Goal: Information Seeking & Learning: Find specific fact

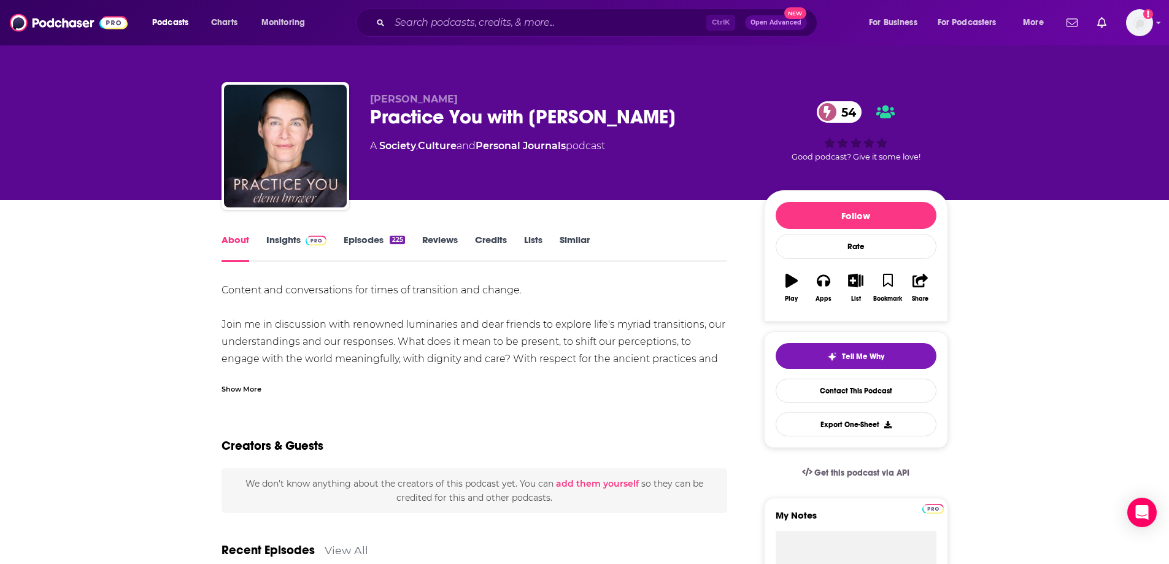
click at [286, 249] on link "Insights" at bounding box center [296, 248] width 61 height 28
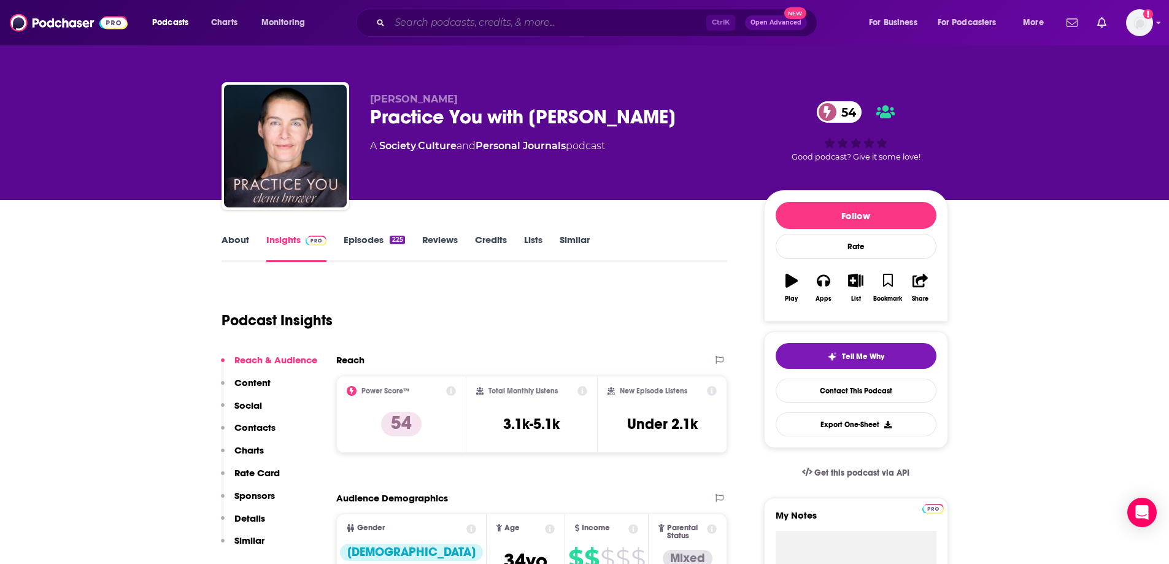
click at [500, 21] on input "Search podcasts, credits, & more..." at bounding box center [548, 23] width 317 height 20
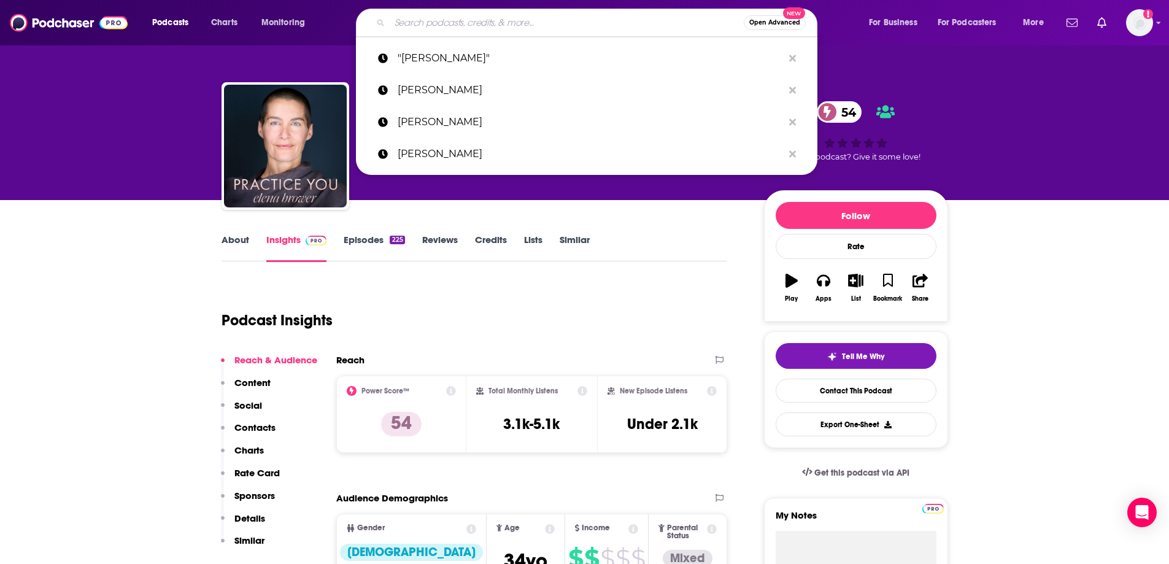
paste input "The Matter of Menopause"
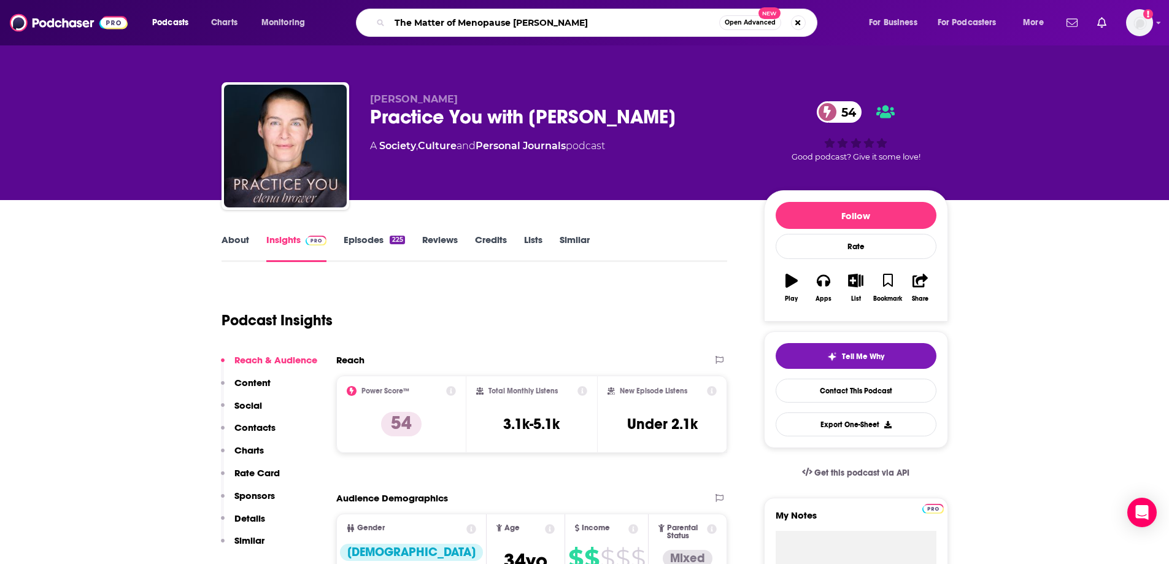
type input "The Matter of Menopause [PERSON_NAME]"
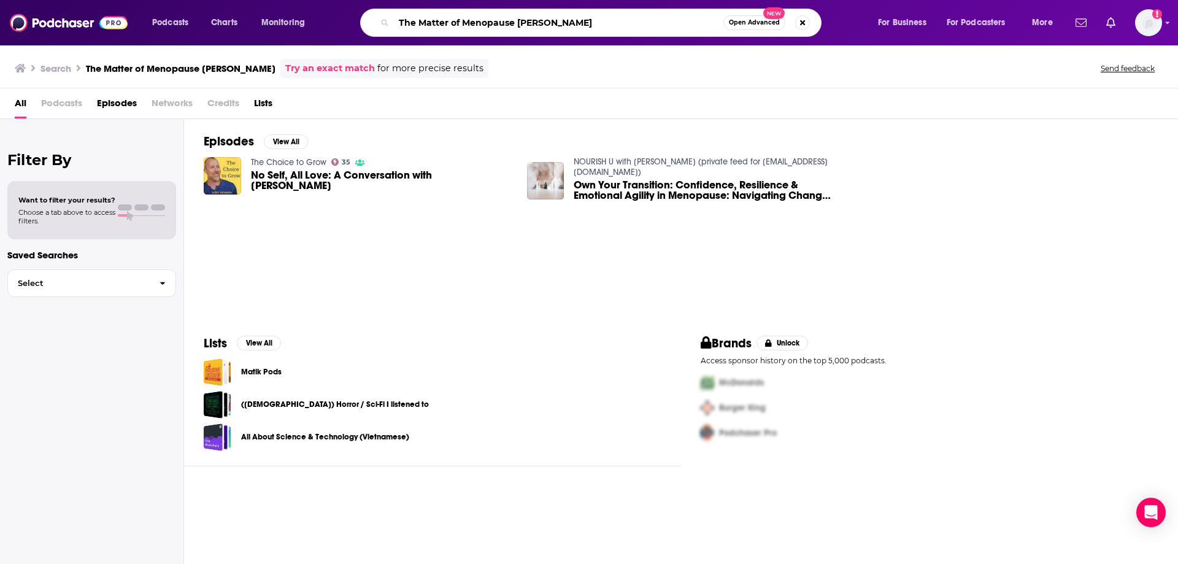
drag, startPoint x: 592, startPoint y: 21, endPoint x: 526, endPoint y: 22, distance: 65.7
click at [526, 22] on input "The Matter of Menopause [PERSON_NAME]" at bounding box center [559, 23] width 330 height 20
type input "The Matter of Menopause"
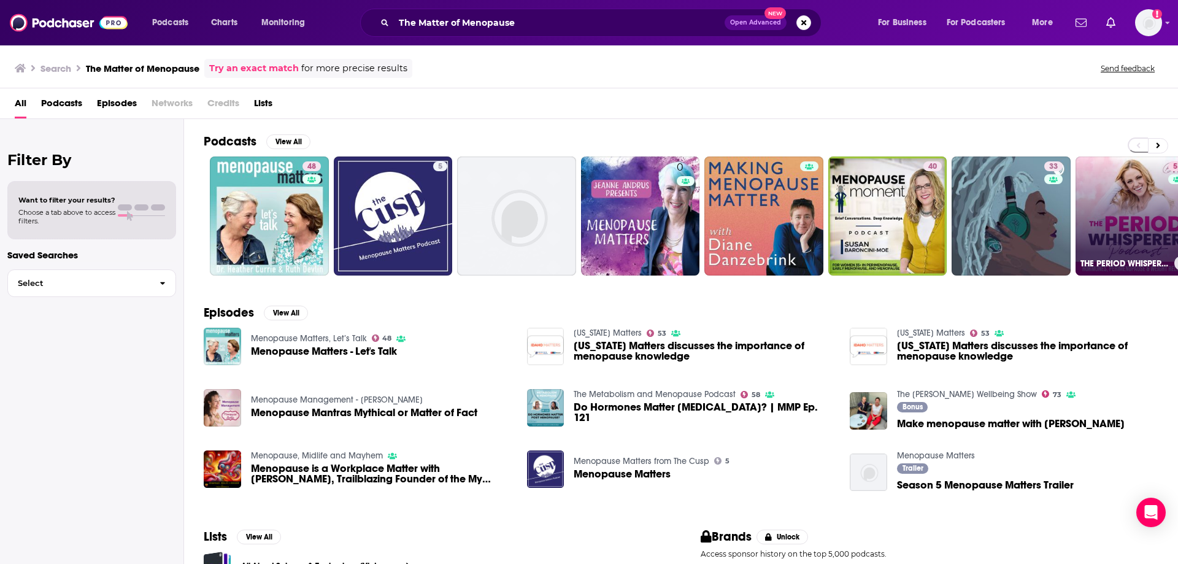
click at [1111, 241] on link "57 THE PERIOD WHISPERER PODCAST - [MEDICAL_DATA], Menopause, [MEDICAL_DATA], We…" at bounding box center [1135, 215] width 119 height 119
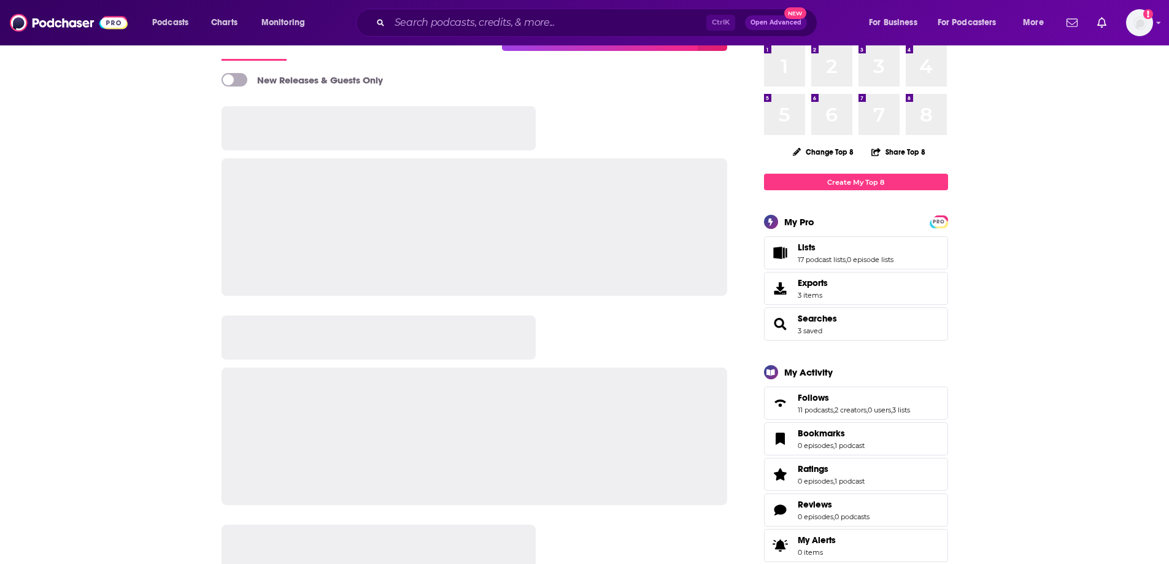
scroll to position [493, 0]
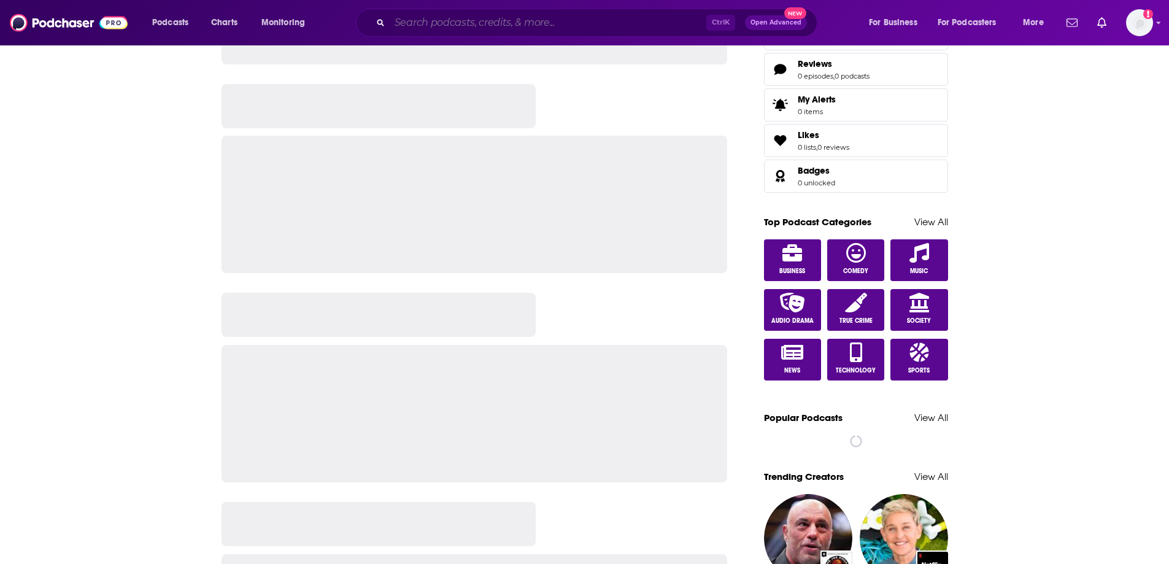
click at [513, 18] on input "Search podcasts, credits, & more..." at bounding box center [548, 23] width 317 height 20
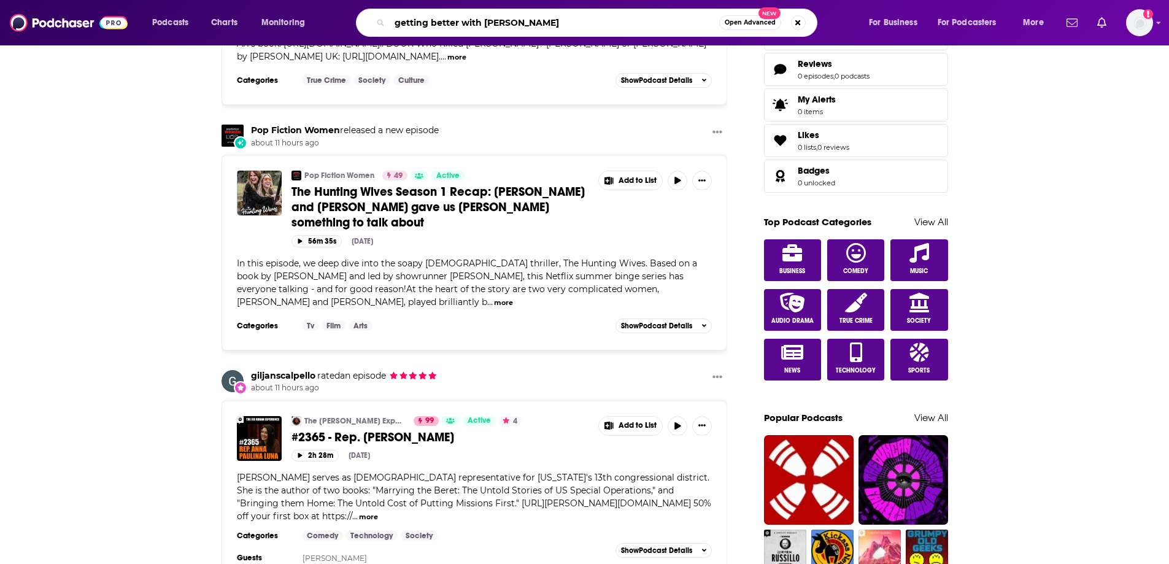
type input "getting better with jon"
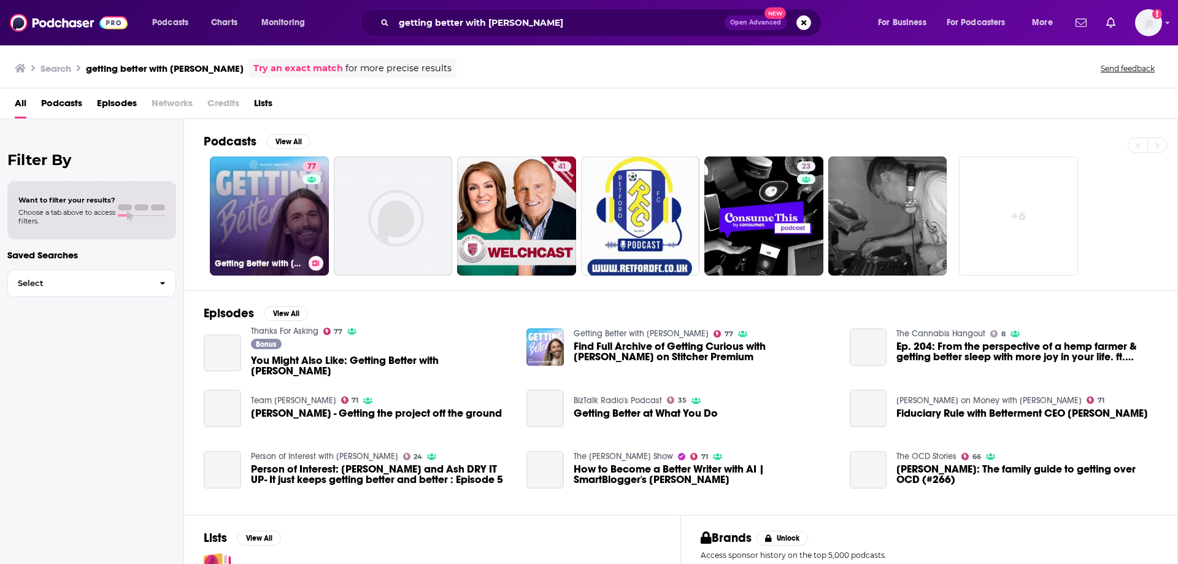
click at [260, 199] on link "77 Getting Better with Jonathan Van Ness" at bounding box center [269, 215] width 119 height 119
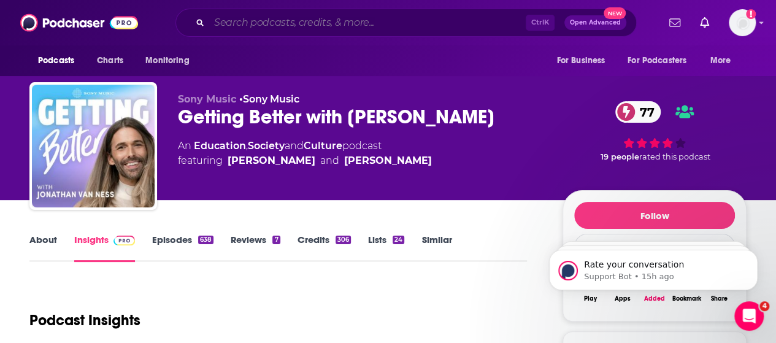
click at [276, 26] on input "Search podcasts, credits, & more..." at bounding box center [367, 23] width 317 height 20
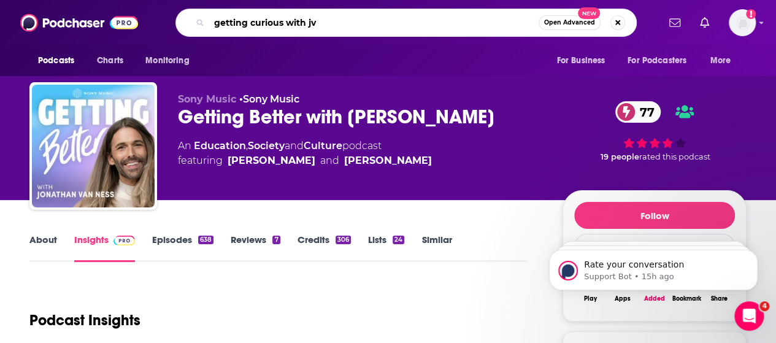
type input "getting curious with jvn"
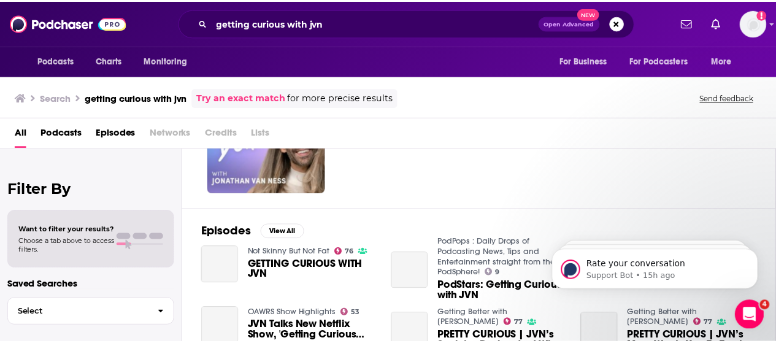
scroll to position [123, 0]
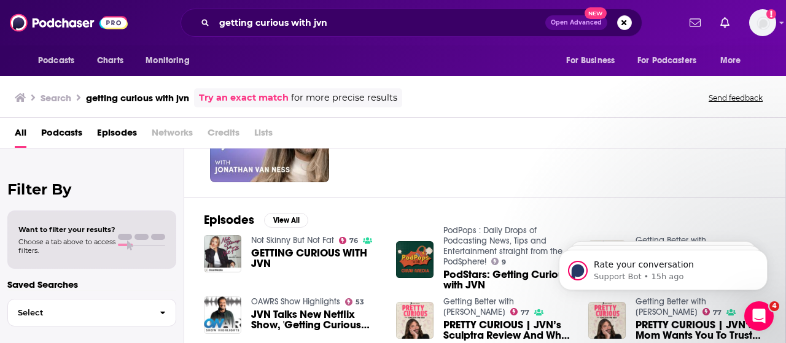
click at [325, 245] on div "Not Skinny But Not Fat 76 GETTING CURIOUS WITH JVN" at bounding box center [316, 254] width 130 height 38
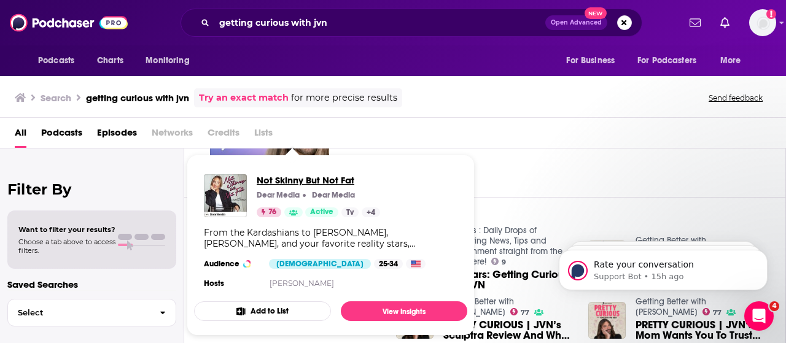
click at [303, 176] on span "Not Skinny But Not Fat" at bounding box center [318, 180] width 123 height 12
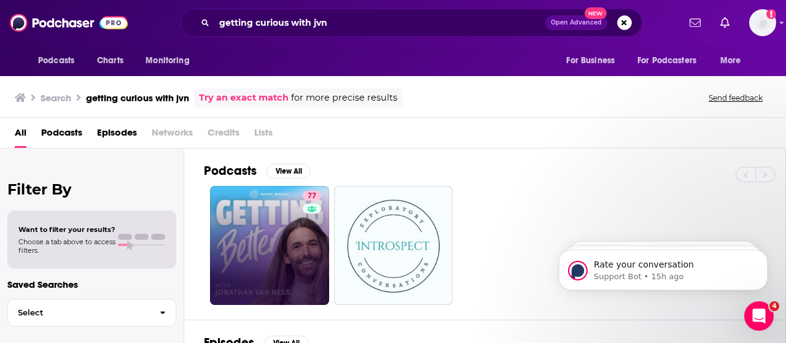
click at [291, 228] on link "77" at bounding box center [269, 245] width 119 height 119
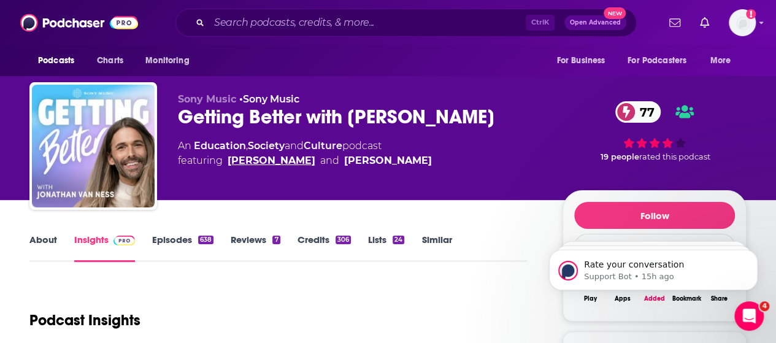
click at [288, 161] on link "Jonathan Van Ness" at bounding box center [272, 160] width 88 height 15
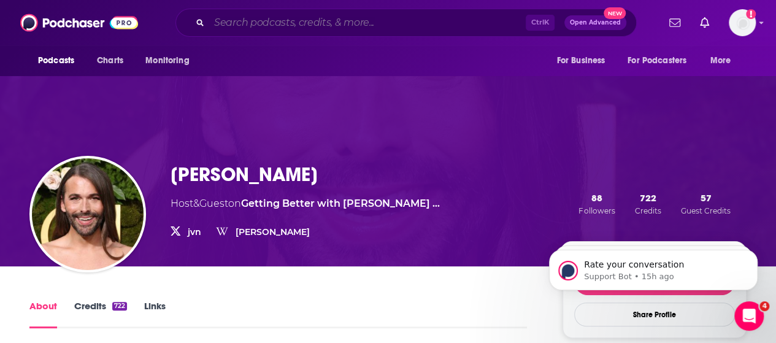
click at [281, 23] on input "Search podcasts, credits, & more..." at bounding box center [367, 23] width 317 height 20
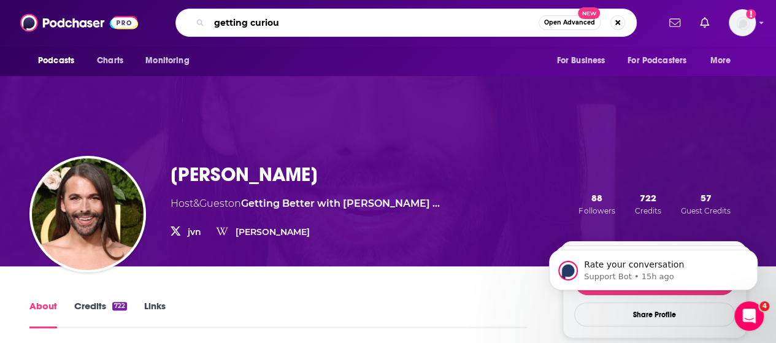
type input "getting curious"
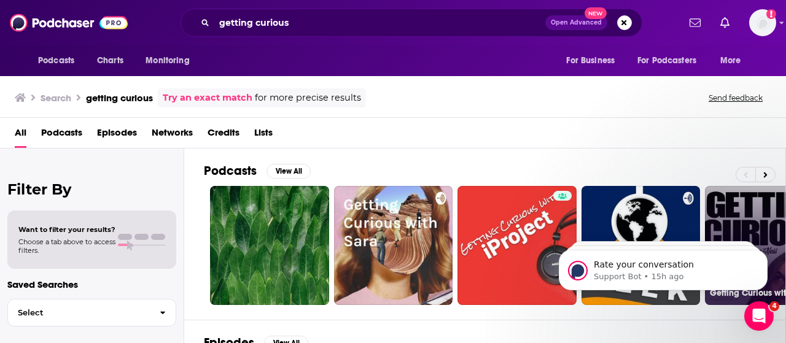
click at [762, 209] on link "Getting Curious with Jonathan Van Ness - Import" at bounding box center [764, 245] width 119 height 119
